Goal: Task Accomplishment & Management: Complete application form

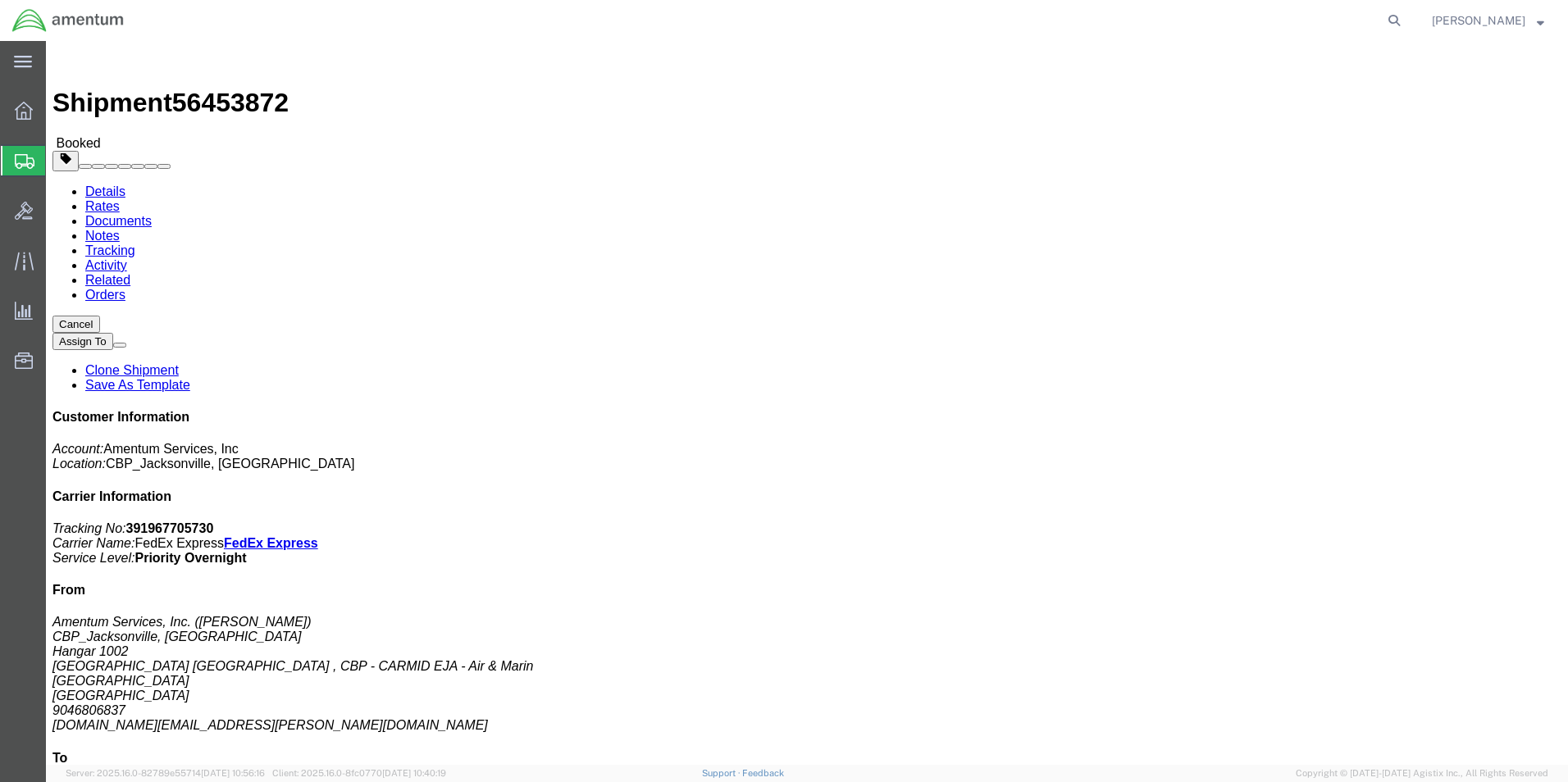
click at [0, 0] on span "Create Shipment" at bounding box center [0, 0] width 0 height 0
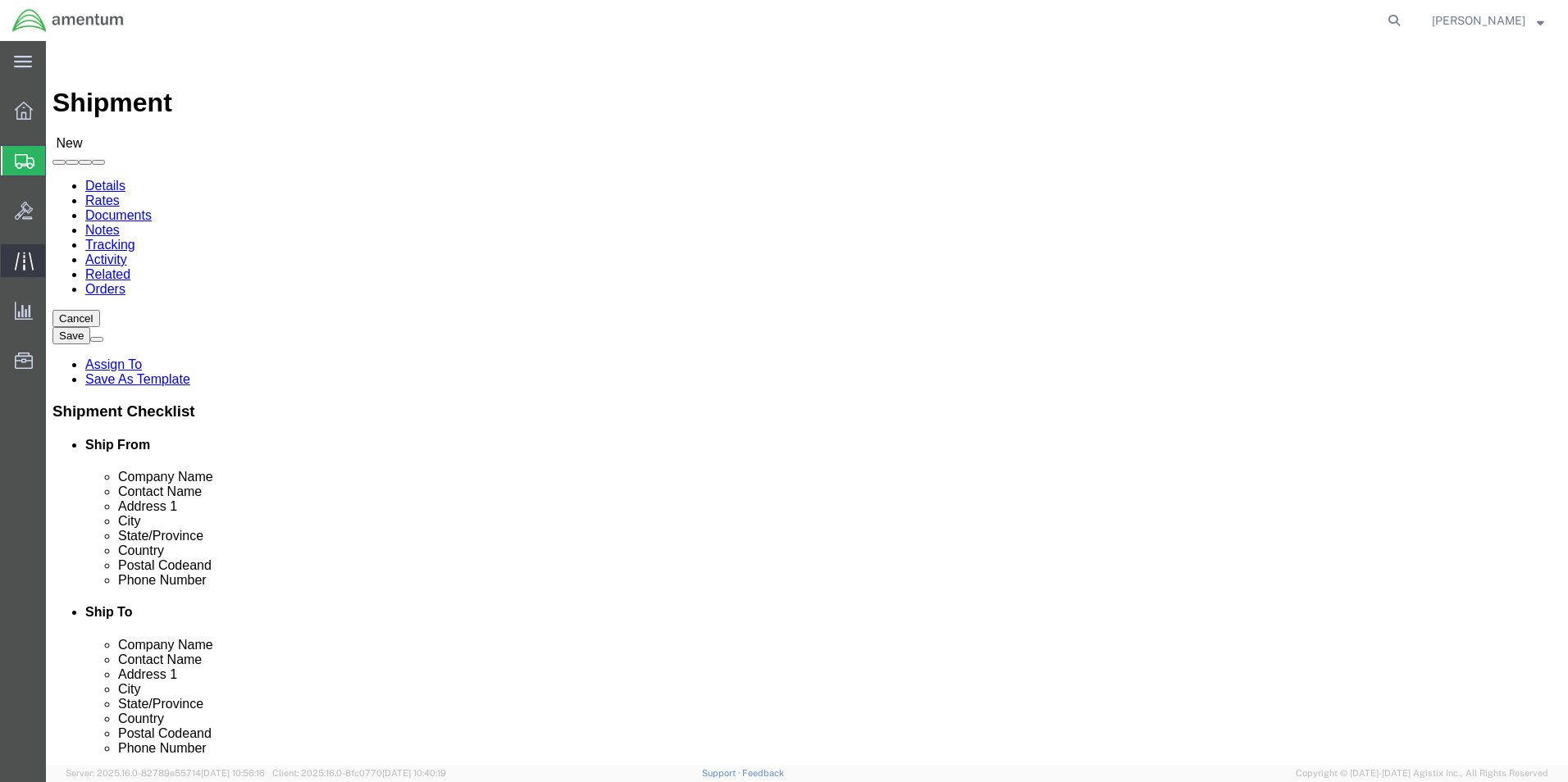
select select
type input "eja"
select select "49930"
select select "FL"
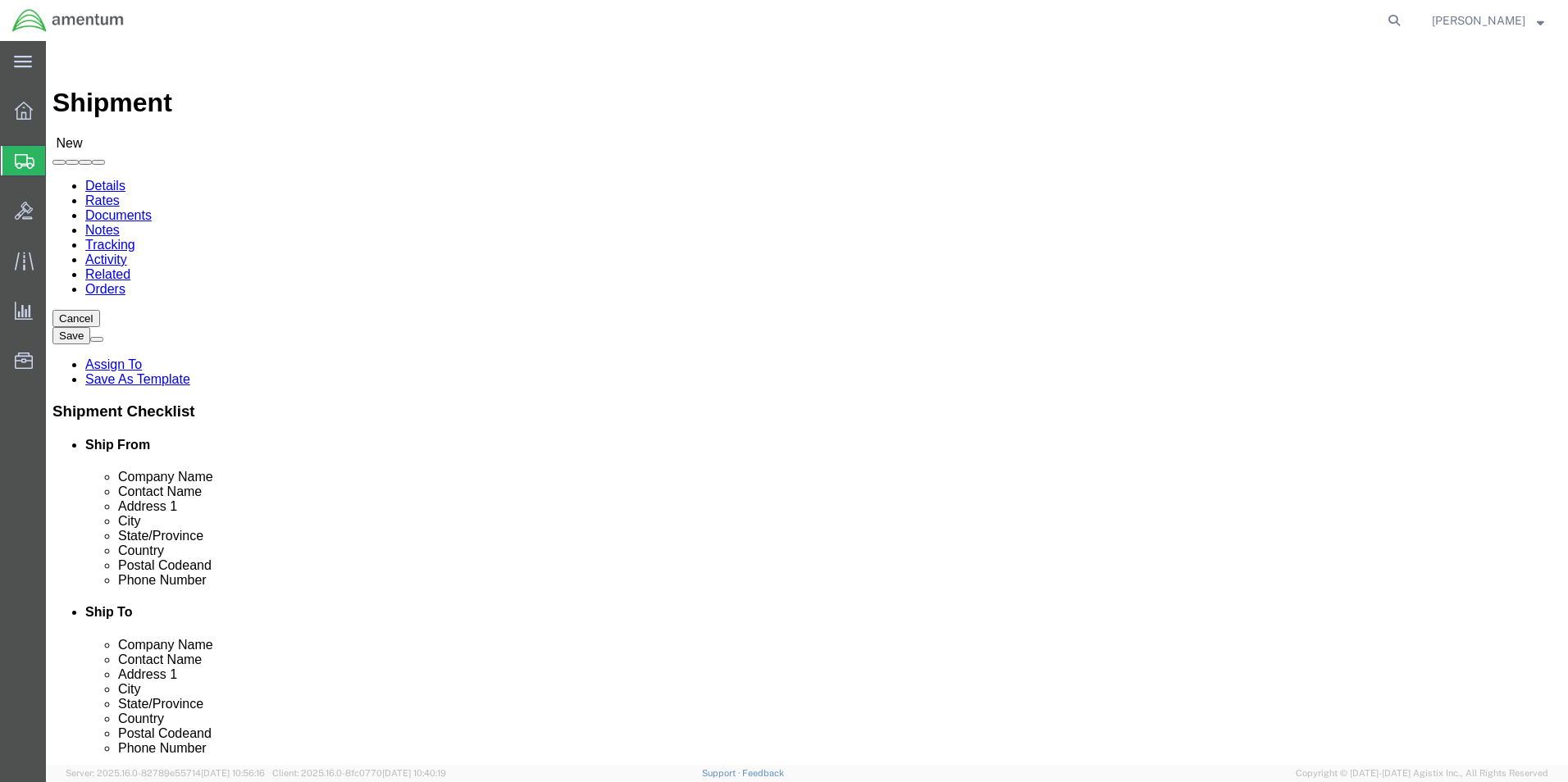
click div "Location [GEOGRAPHIC_DATA], [GEOGRAPHIC_DATA] My Profile Location [PHONE_NUMBER…"
click input "text"
type input "[PERSON_NAME]"
click input "text"
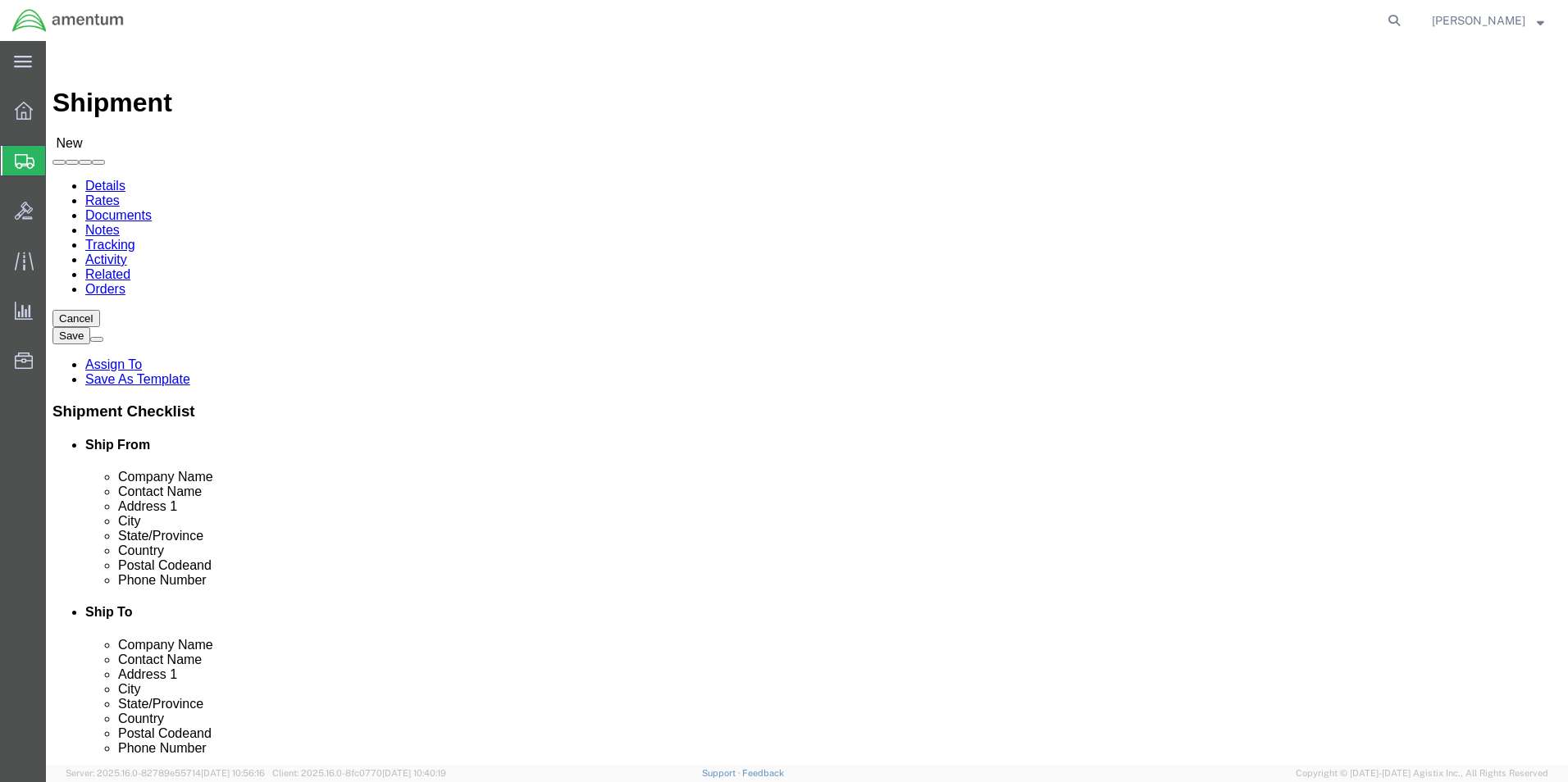
type input "[PHONE_NUMBER]"
click input "text"
type input "[DOMAIN_NAME][EMAIL_ADDRESS][PERSON_NAME][DOMAIN_NAME]"
type input "emi"
select select "49931"
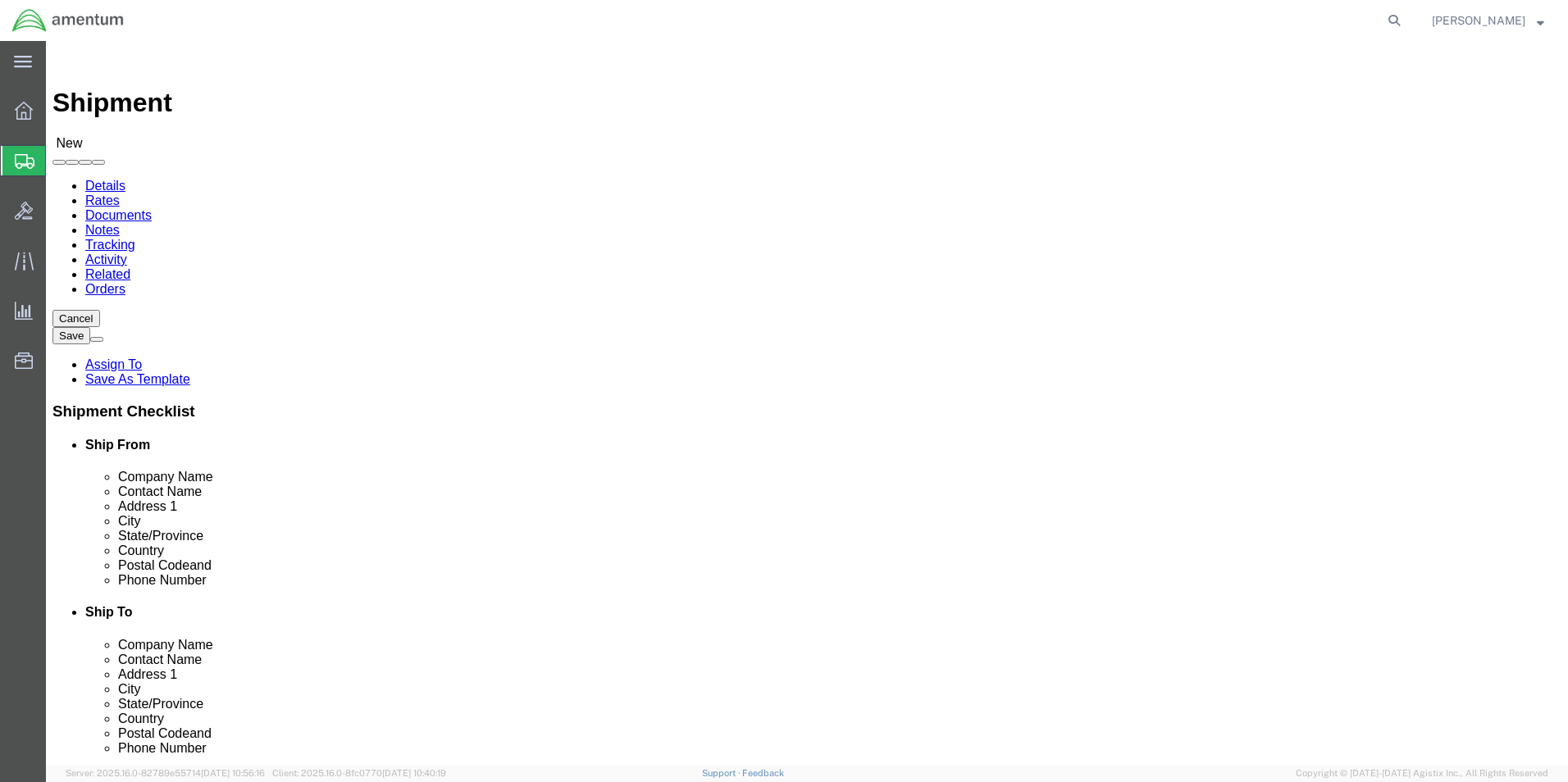
select select "FL"
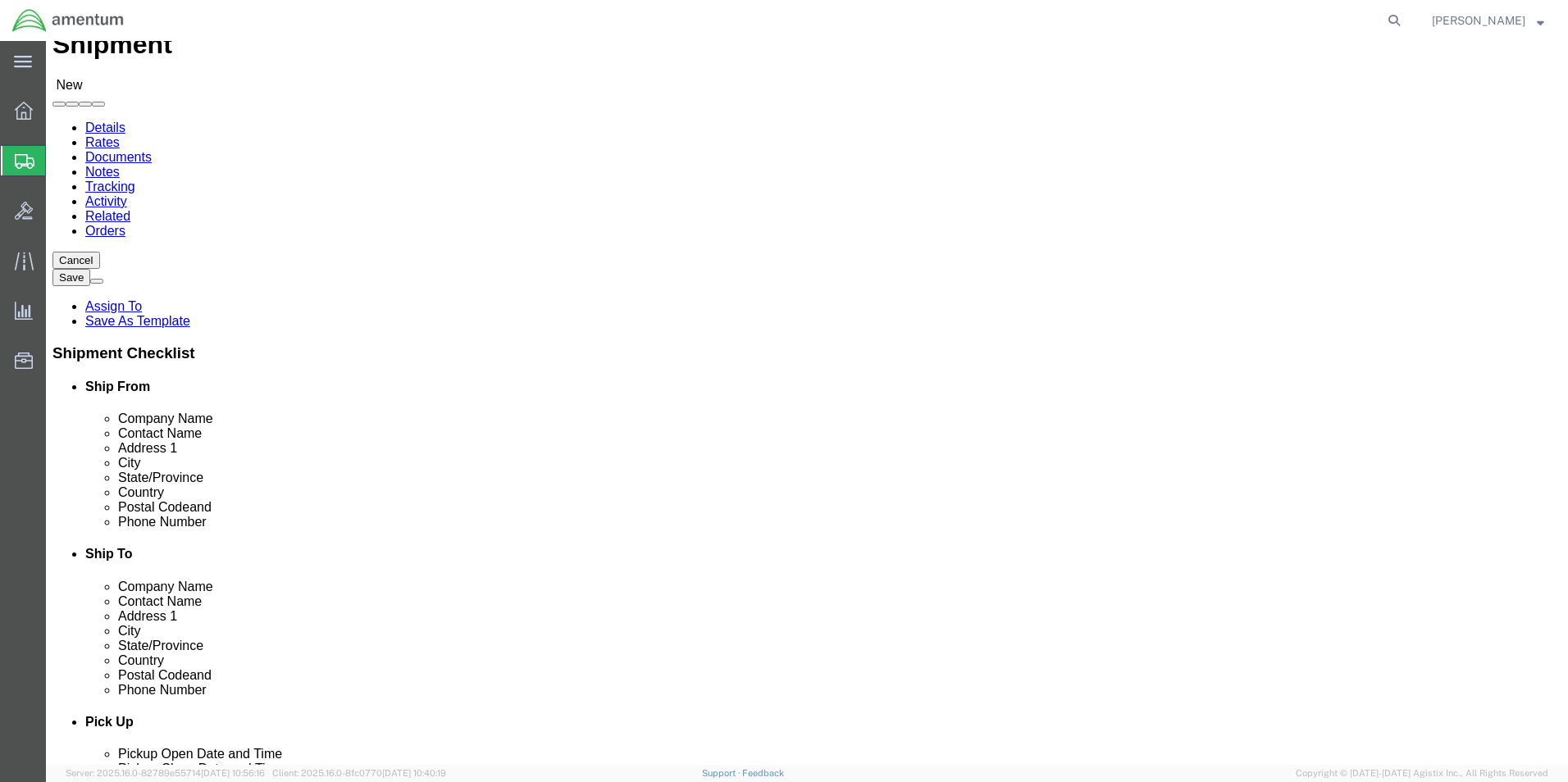
scroll to position [492, 0]
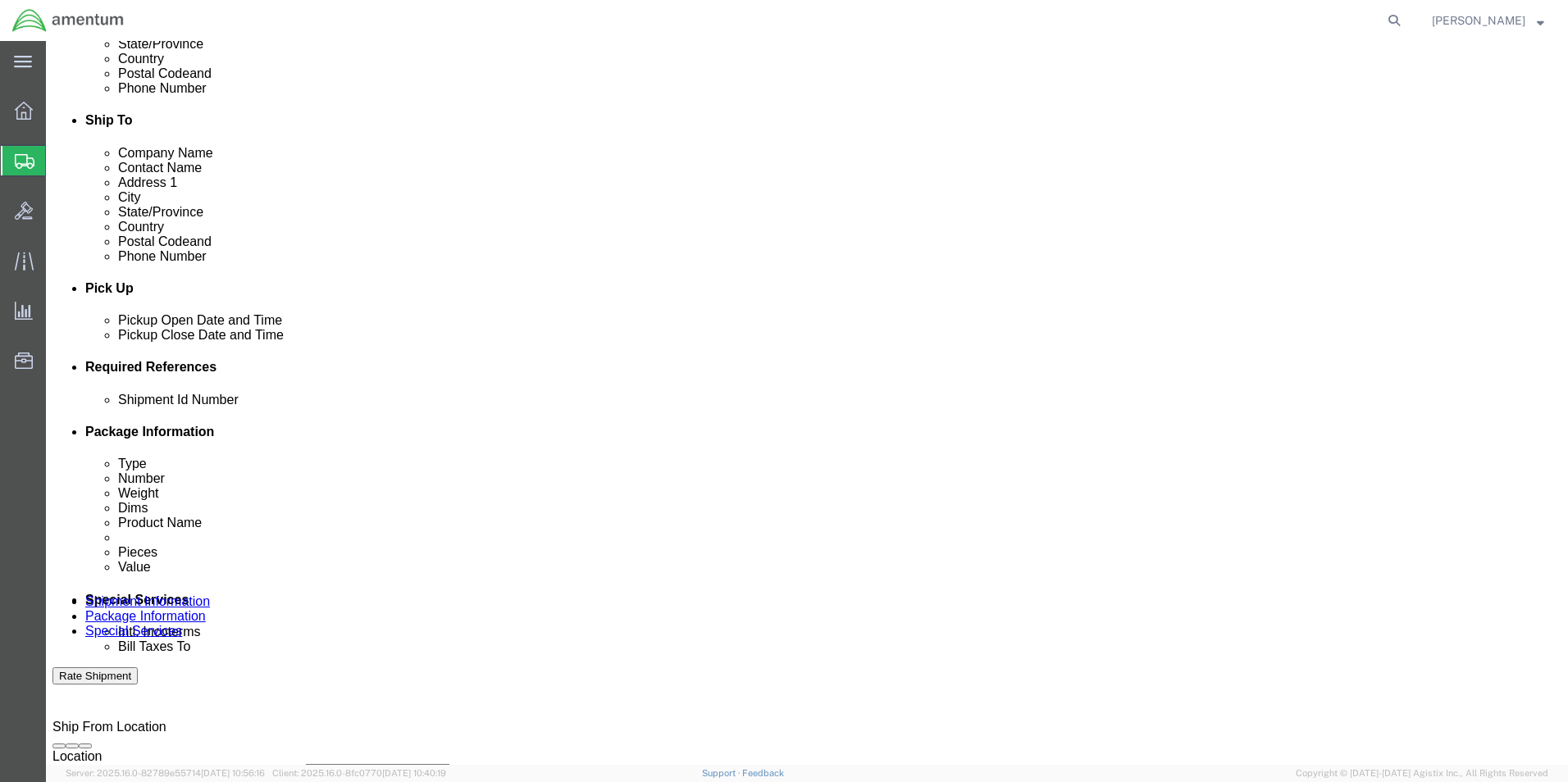
click input "text"
type input "6118.03.03.2219.000.EJA.0000"
click button "Add reference"
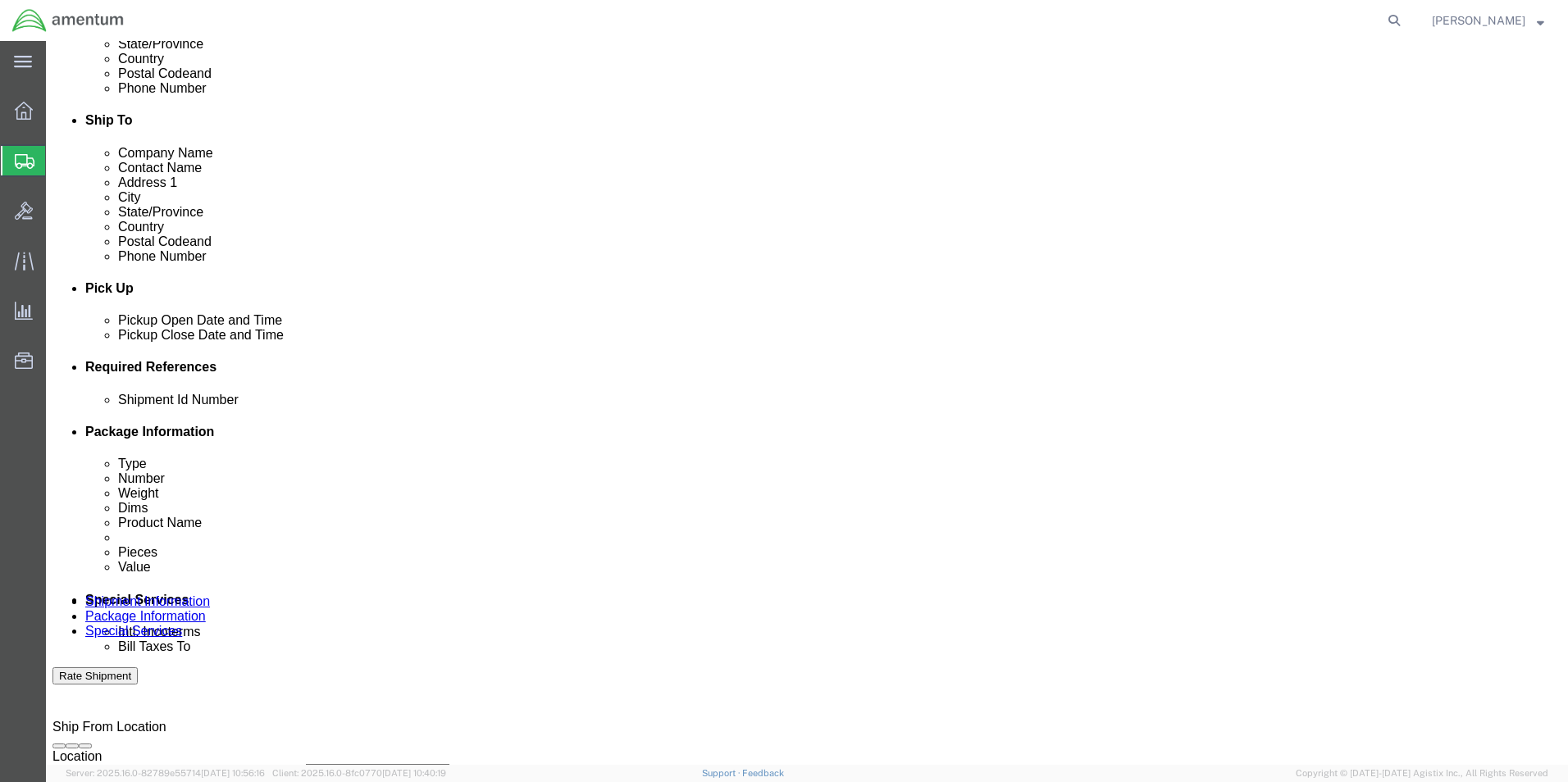
click button "Add reference"
click select "Select Account Type Activity ID Airline Appointment Number ASN Batch Request # …"
select select "DEPT"
click select "Select Account Type Activity ID Airline Appointment Number ASN Batch Request # …"
click input "text"
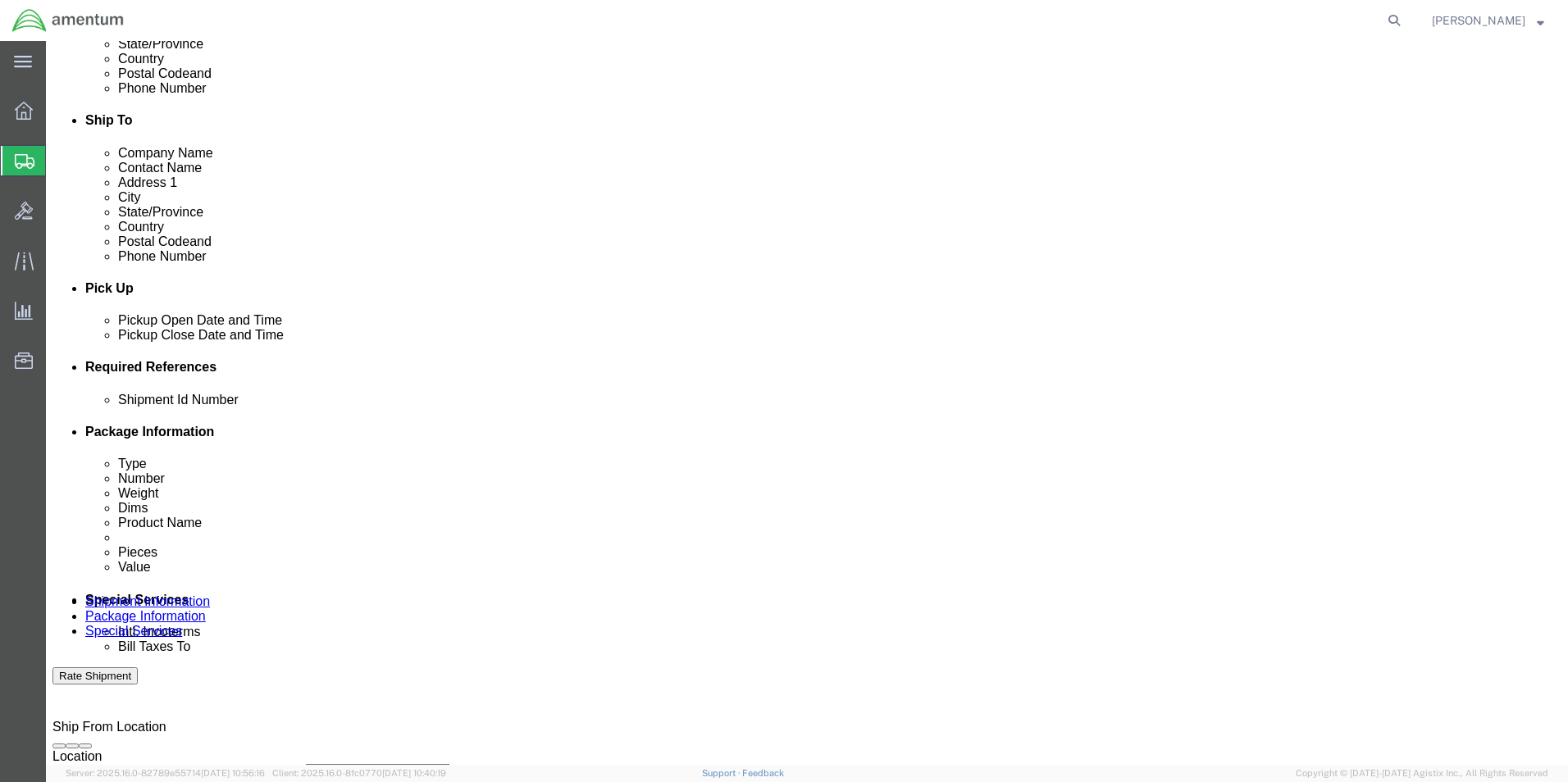
type input "CBP"
click select "Select Account Type Activity ID Airline Appointment Number ASN Batch Request # …"
select select "CUSTREF"
click select "Select Account Type Activity ID Airline Appointment Number ASN Batch Request # …"
click input "text"
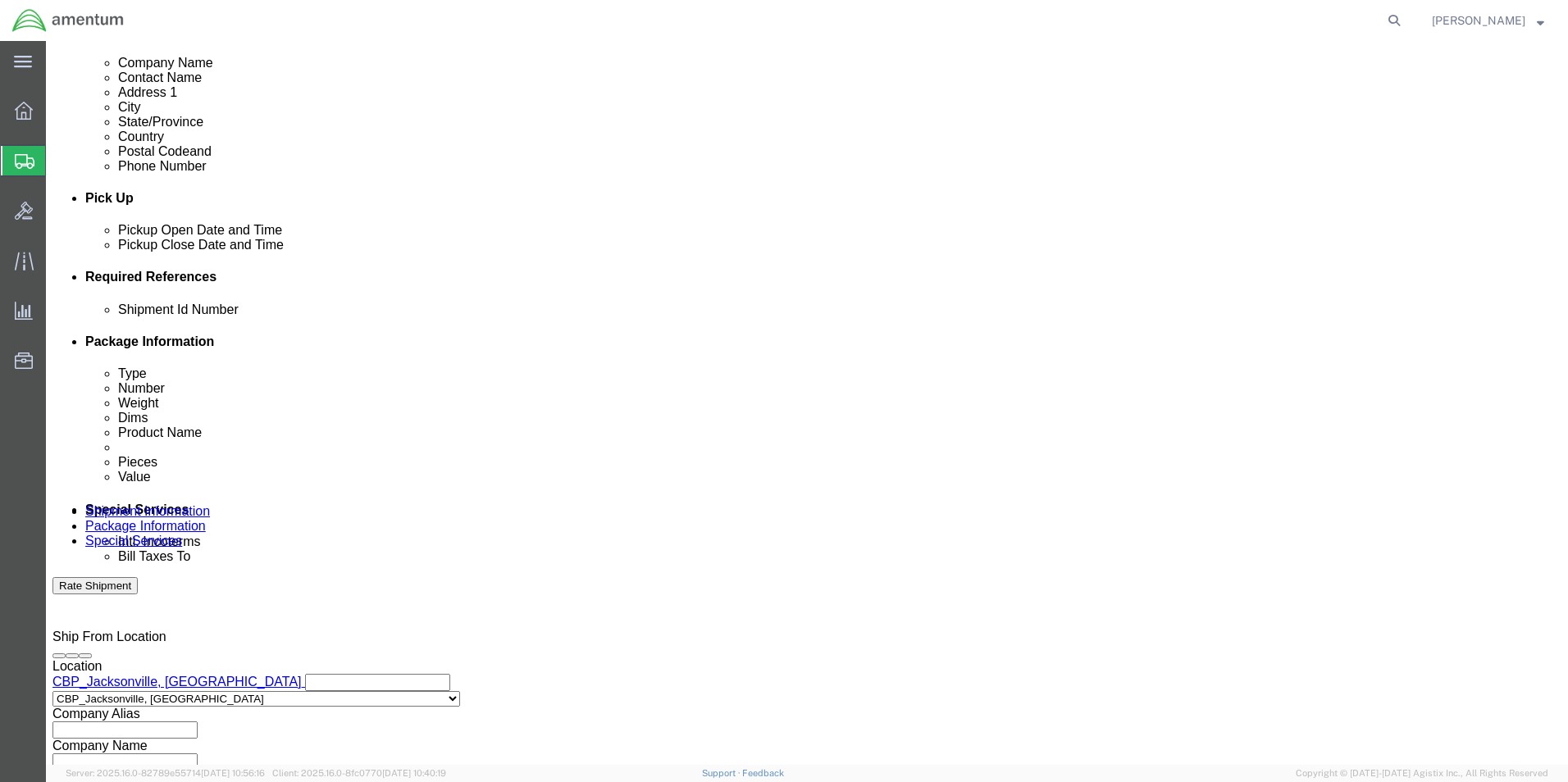
scroll to position [684, 0]
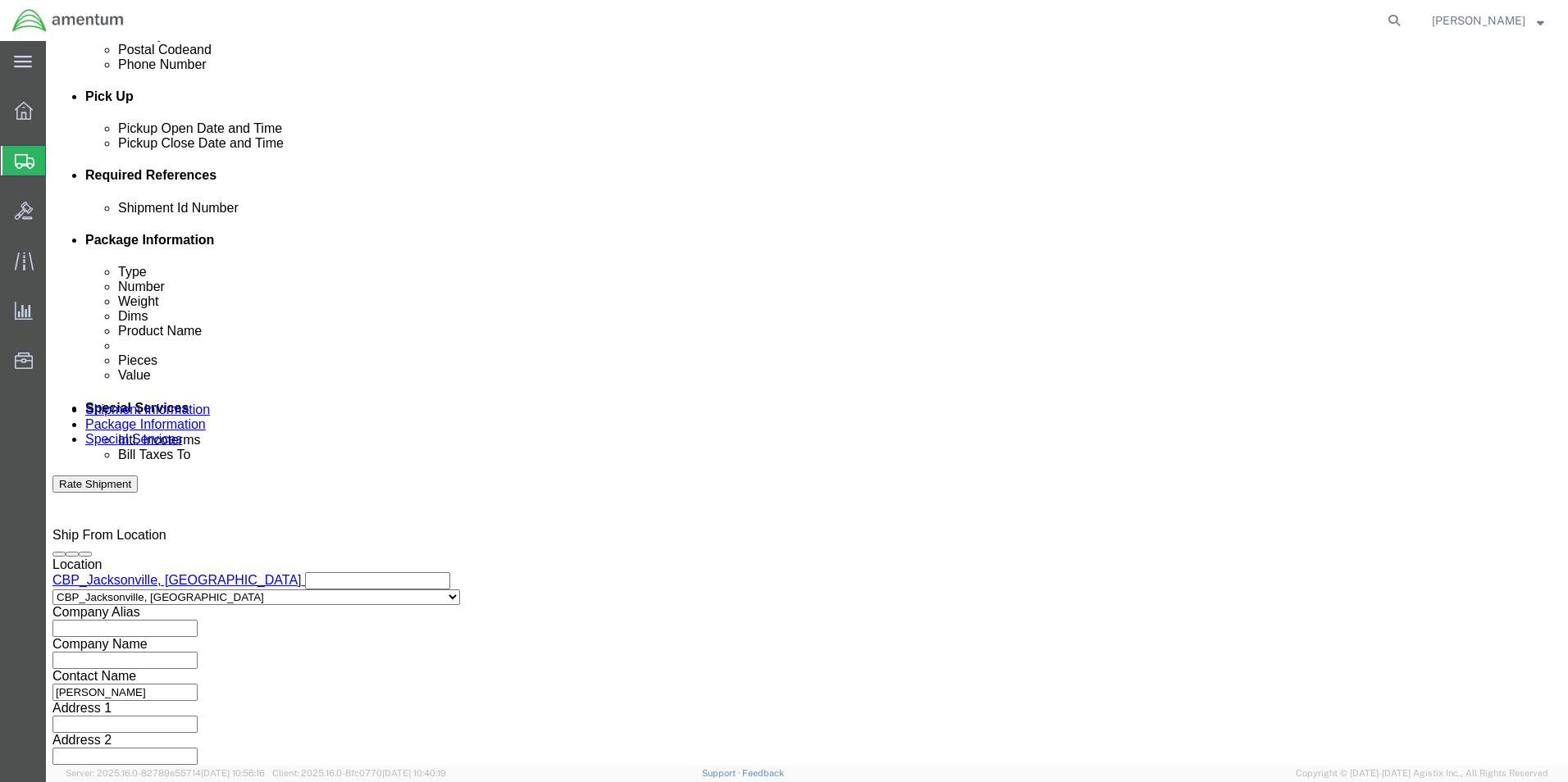
type input "TOOL"
click button "Continue"
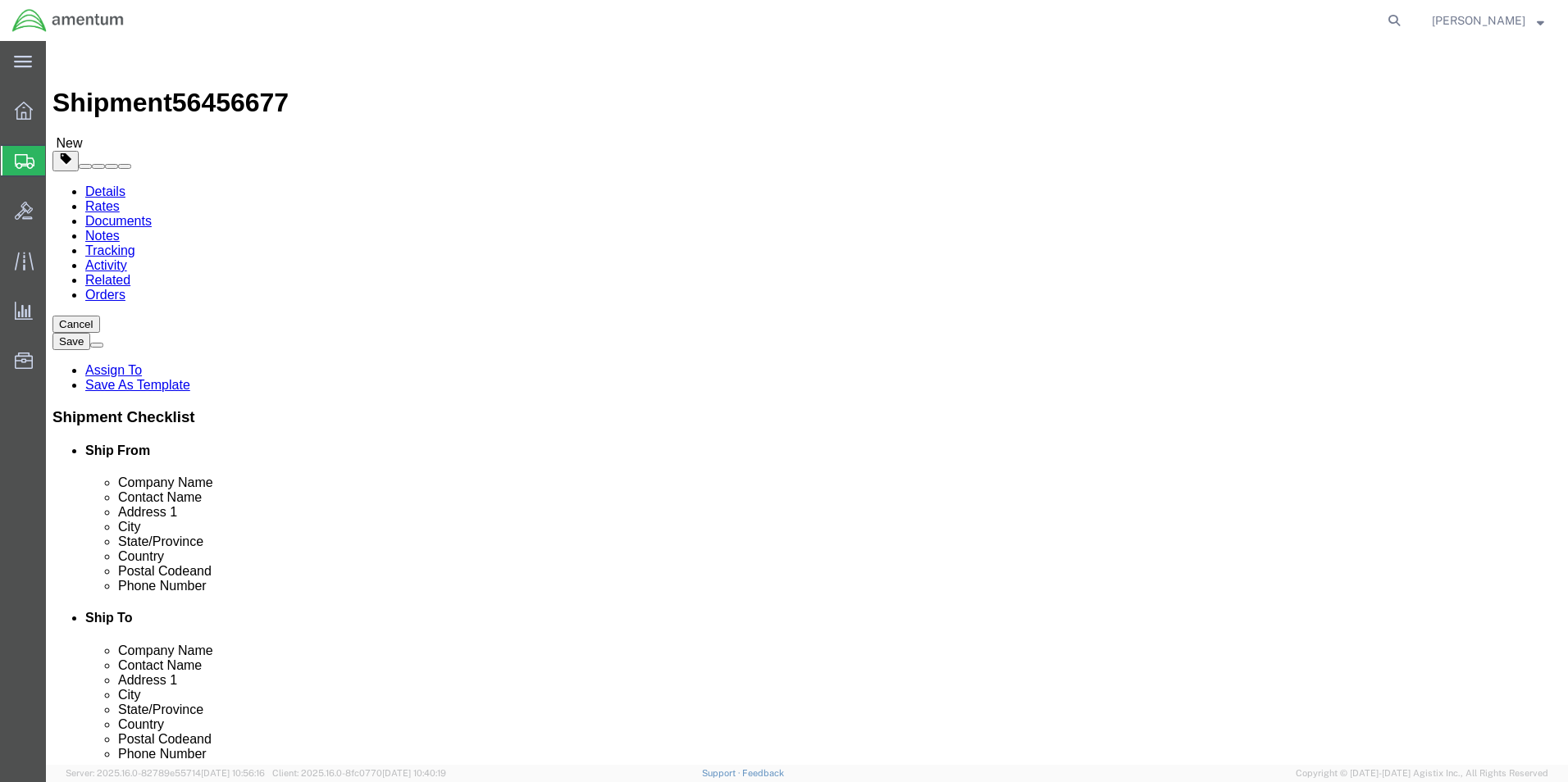
click select "Select BCK Boxes Bale(s) Basket(s) Bolt(s) Bottle(s) Buckets Bulk Bundle(s) Can…"
select select "ENV"
click select "Select BCK Boxes Bale(s) Basket(s) Bolt(s) Bottle(s) Buckets Bulk Bundle(s) Can…"
type input "9.50"
type input "12.50"
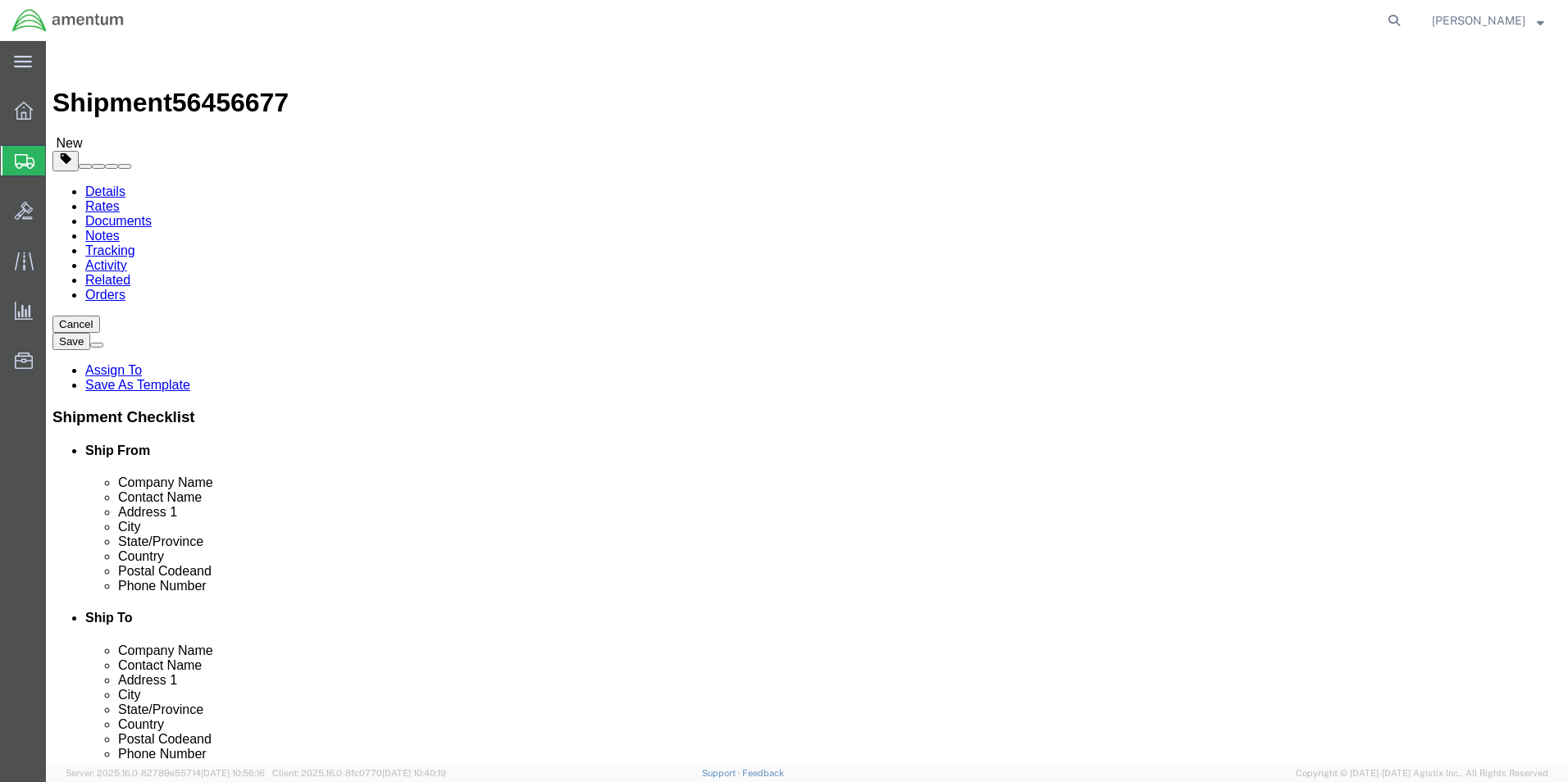
type input "0.25"
type input "1"
click link "Add Content"
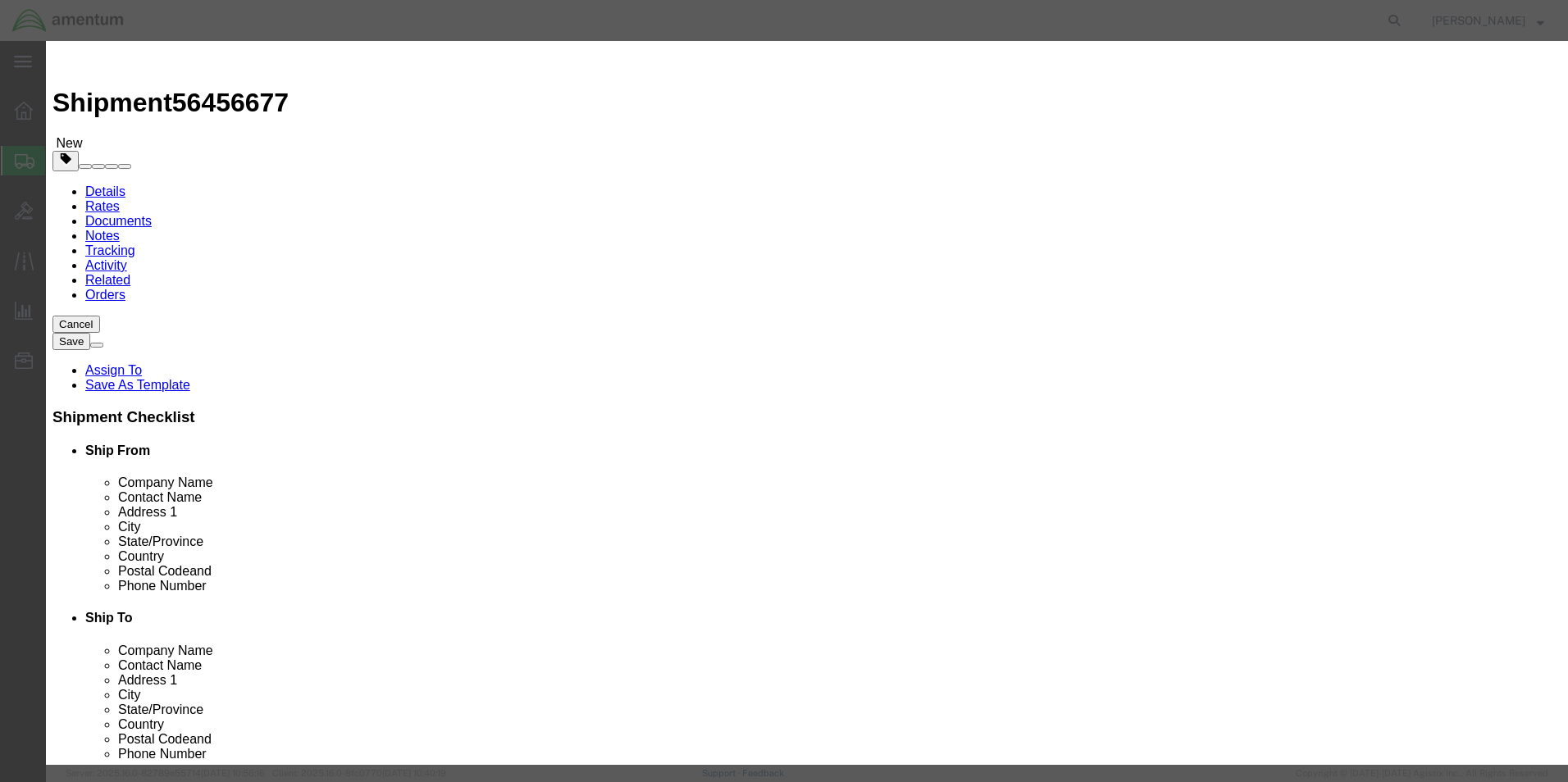
click input "text"
type input "TOOL"
click input "0"
type input "1"
click input "text"
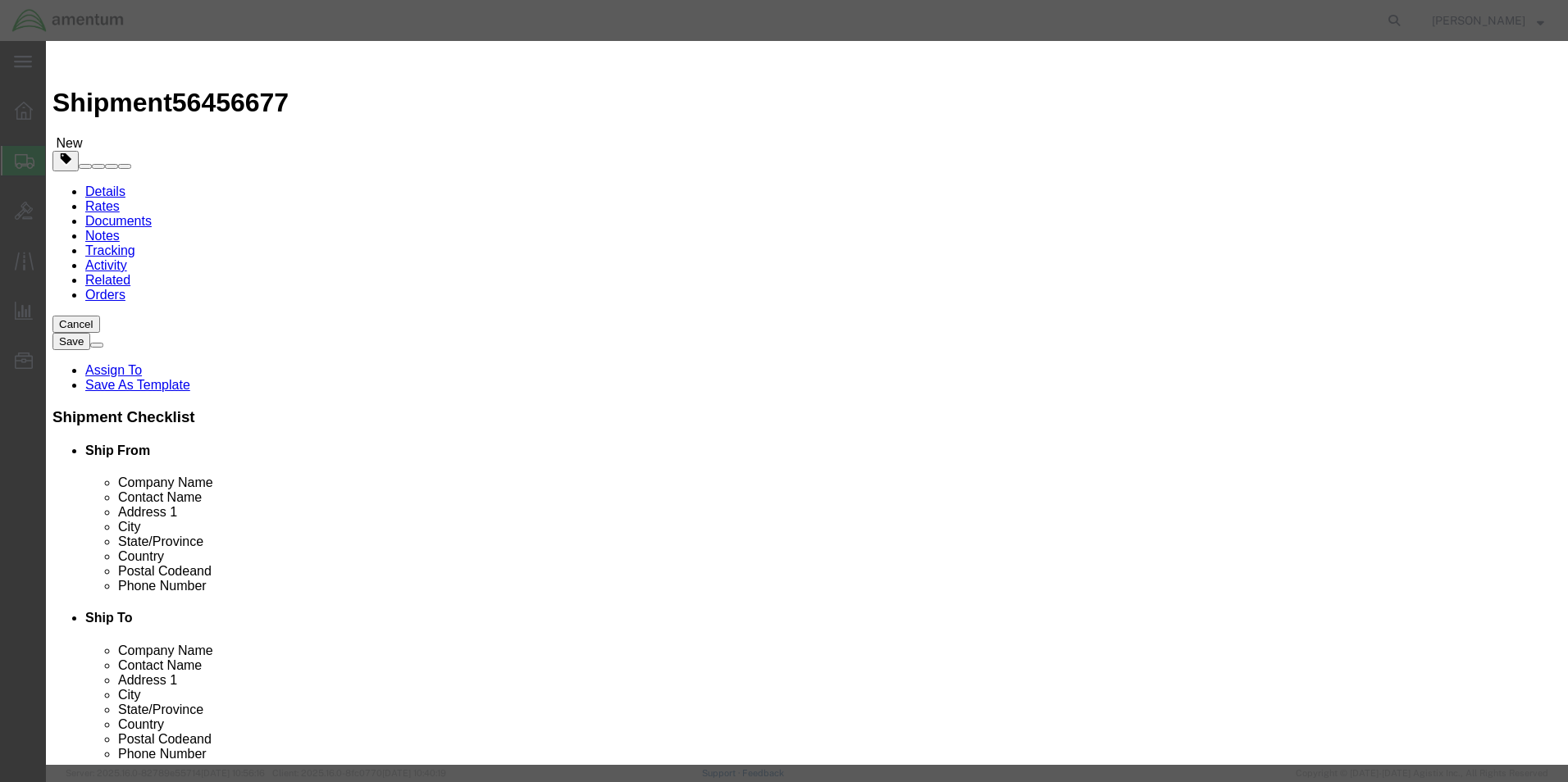
type input "50.00"
click button "Save & Close"
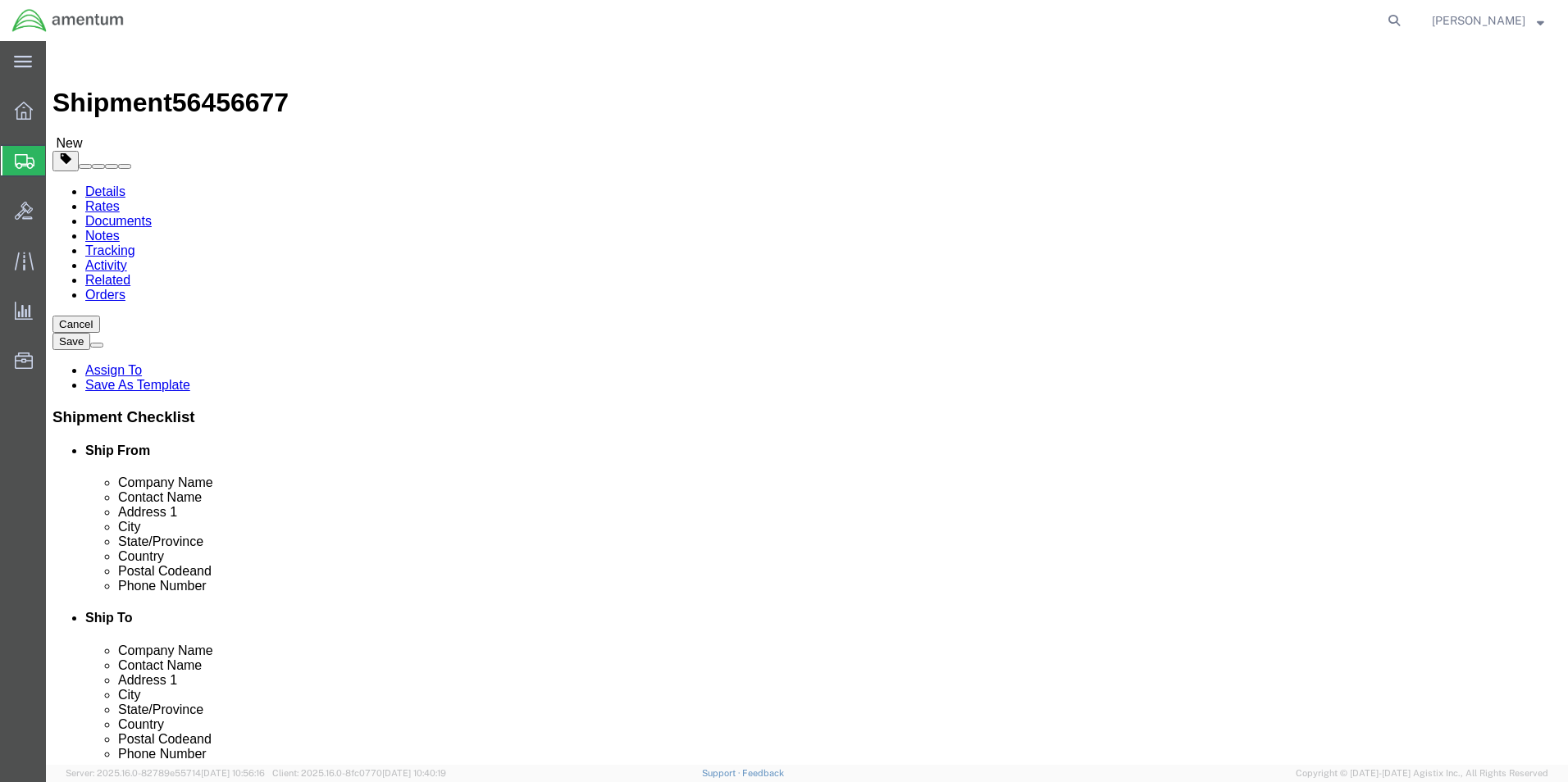
click button "Rate Shipment"
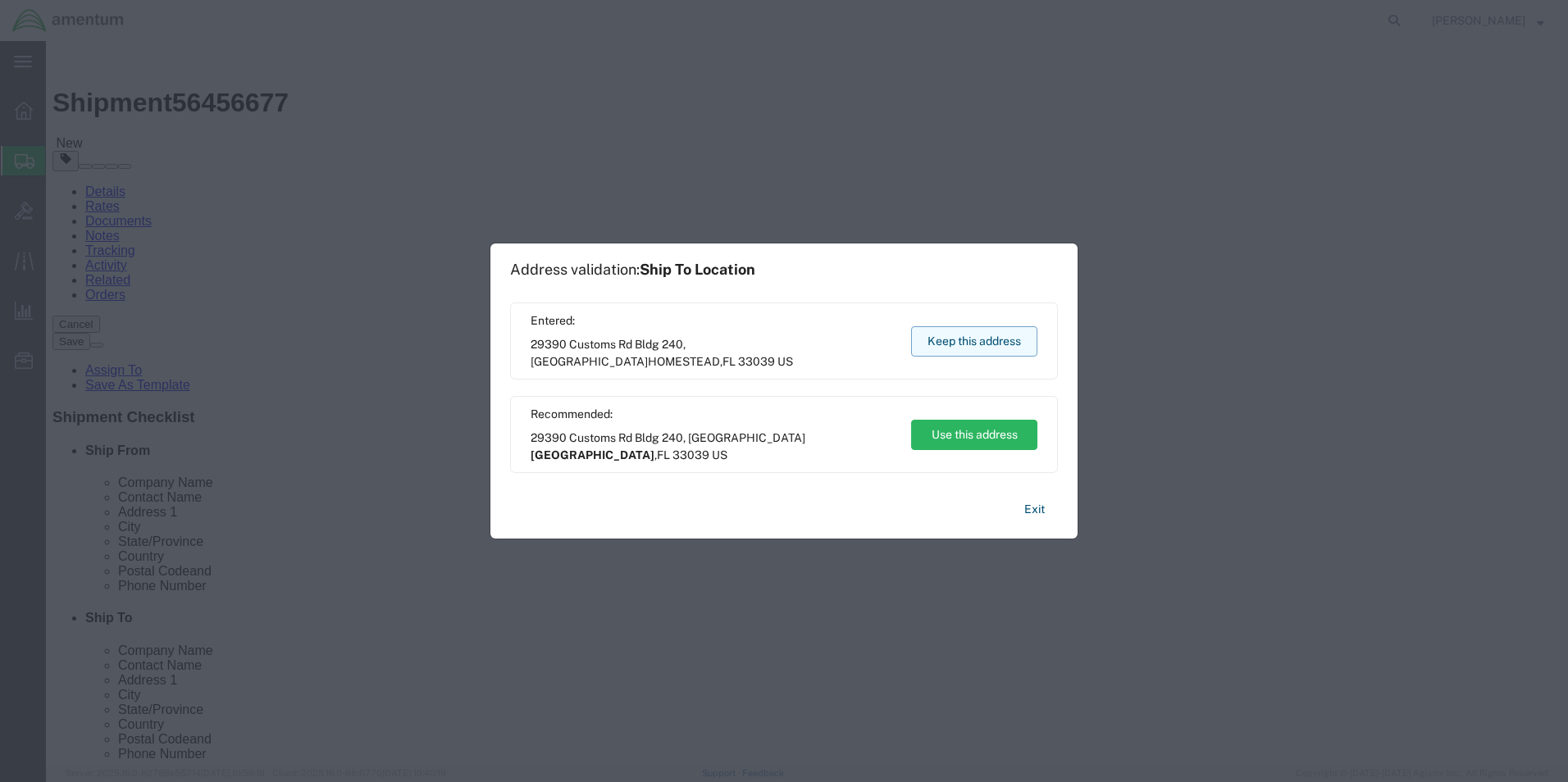
click at [1005, 347] on button "Keep this address" at bounding box center [974, 341] width 126 height 31
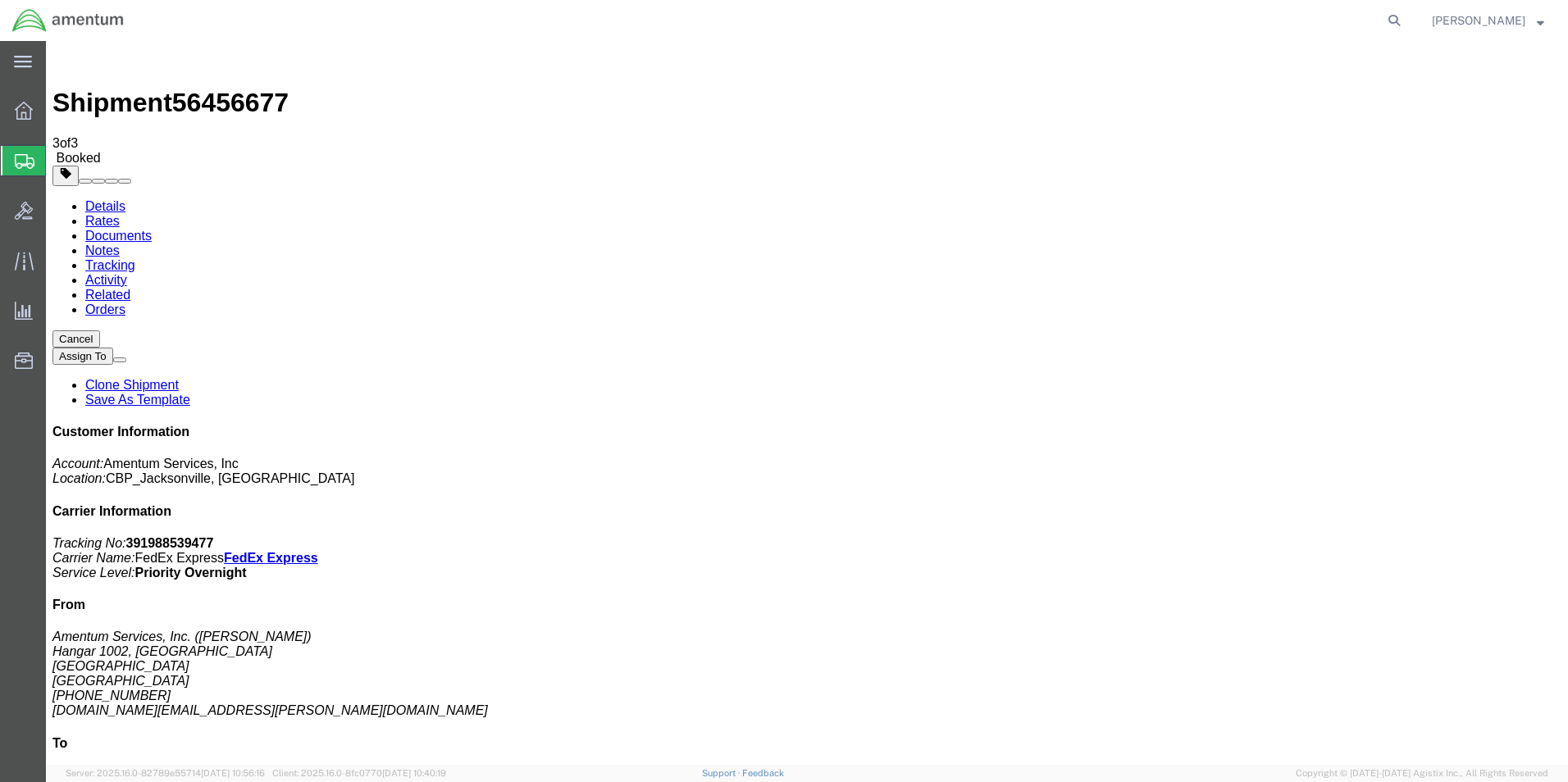
drag, startPoint x: 138, startPoint y: 294, endPoint x: 789, endPoint y: 372, distance: 655.7
